Goal: Navigation & Orientation: Find specific page/section

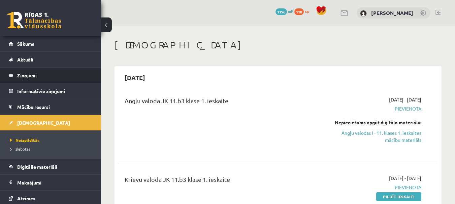
scroll to position [357, 0]
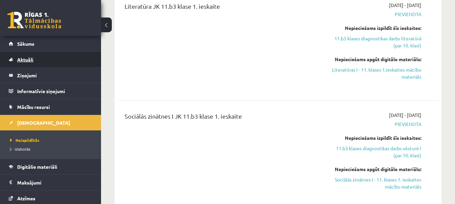
click at [51, 62] on link "Aktuāli" at bounding box center [51, 59] width 84 height 15
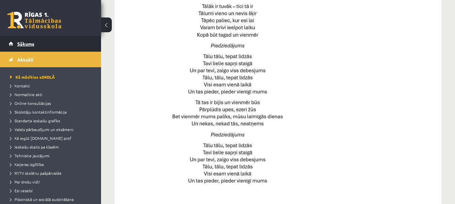
click at [59, 48] on link "Sākums" at bounding box center [51, 43] width 84 height 15
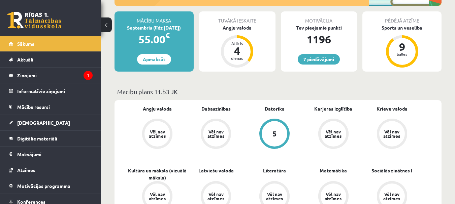
scroll to position [124, 0]
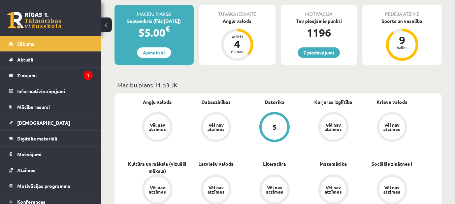
drag, startPoint x: 455, startPoint y: 34, endPoint x: 456, endPoint y: 40, distance: 6.5
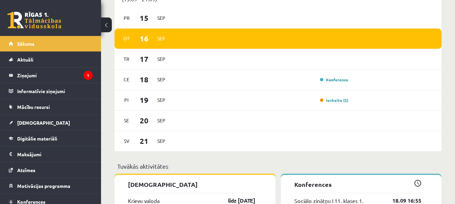
scroll to position [449, 0]
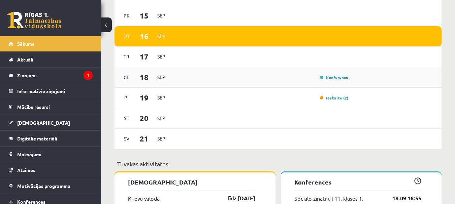
click at [338, 81] on div "Konference" at bounding box center [261, 77] width 177 height 7
click at [337, 80] on link "Konference" at bounding box center [334, 77] width 28 height 5
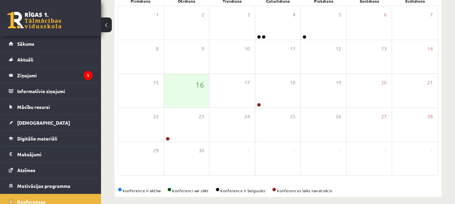
scroll to position [118, 0]
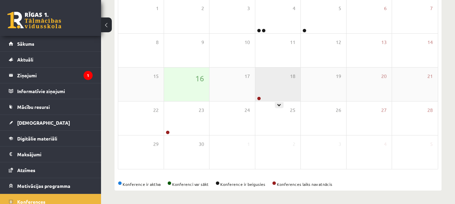
click at [287, 86] on div "18" at bounding box center [277, 85] width 45 height 34
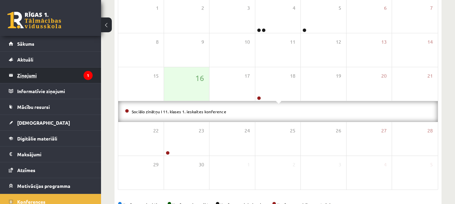
click at [62, 72] on legend "Ziņojumi 1" at bounding box center [54, 75] width 75 height 15
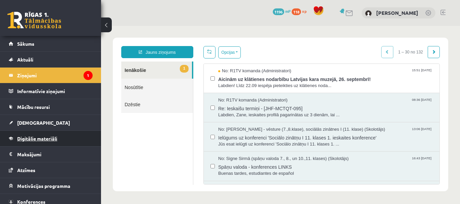
click at [46, 140] on span "Digitālie materiāli" at bounding box center [37, 139] width 40 height 6
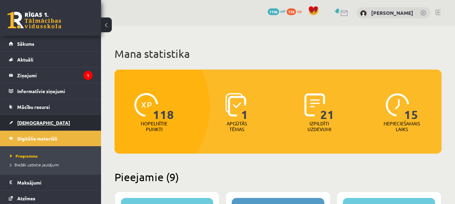
click at [29, 124] on span "[DEMOGRAPHIC_DATA]" at bounding box center [43, 123] width 53 height 6
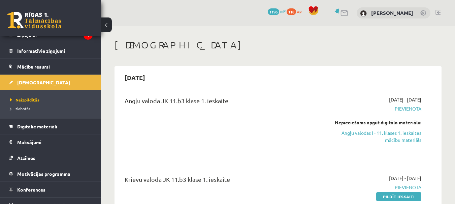
click at [440, 12] on link at bounding box center [437, 12] width 5 height 5
